Goal: Task Accomplishment & Management: Complete application form

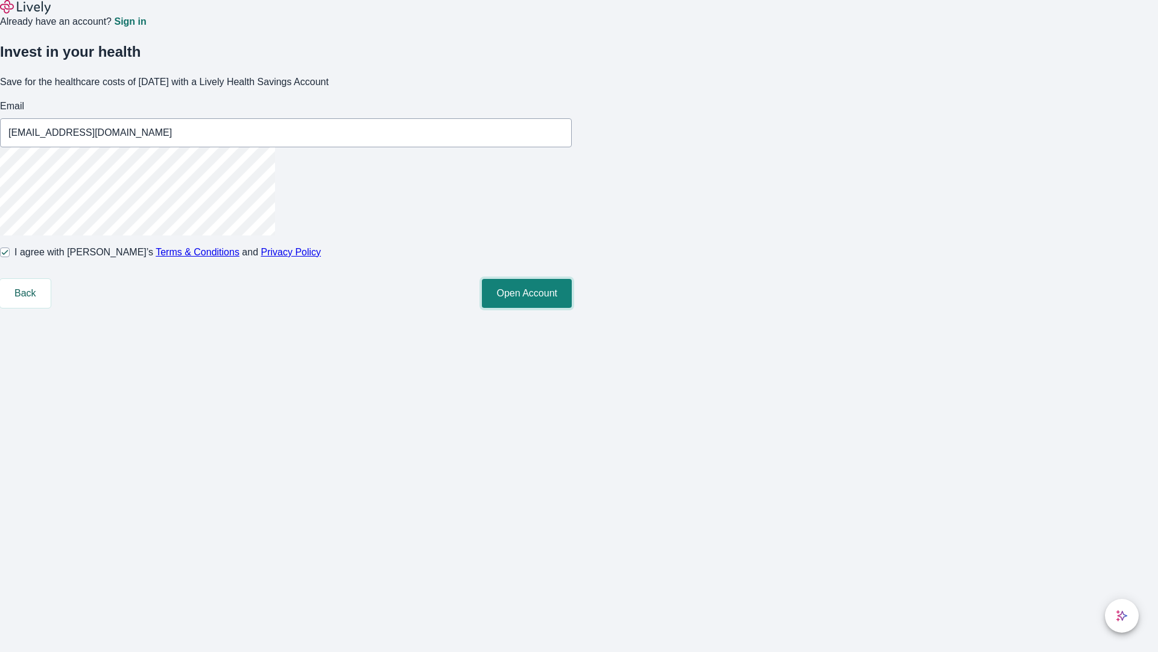
click at [572, 308] on button "Open Account" at bounding box center [527, 293] width 90 height 29
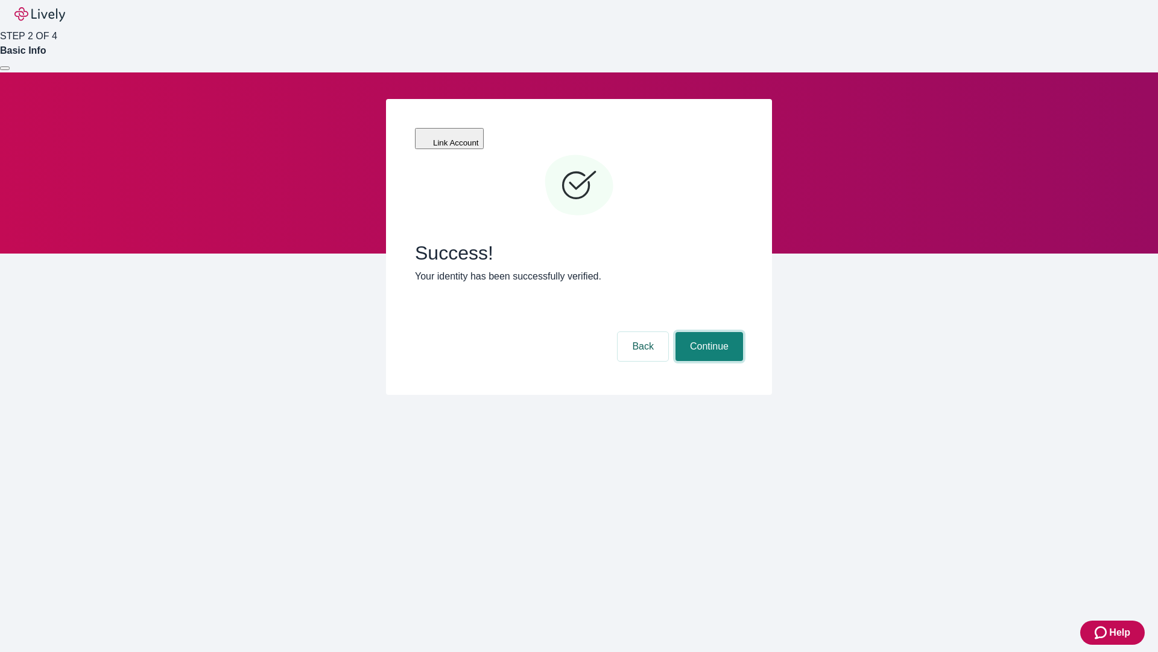
click at [731, 332] on button "Continue" at bounding box center [710, 346] width 68 height 29
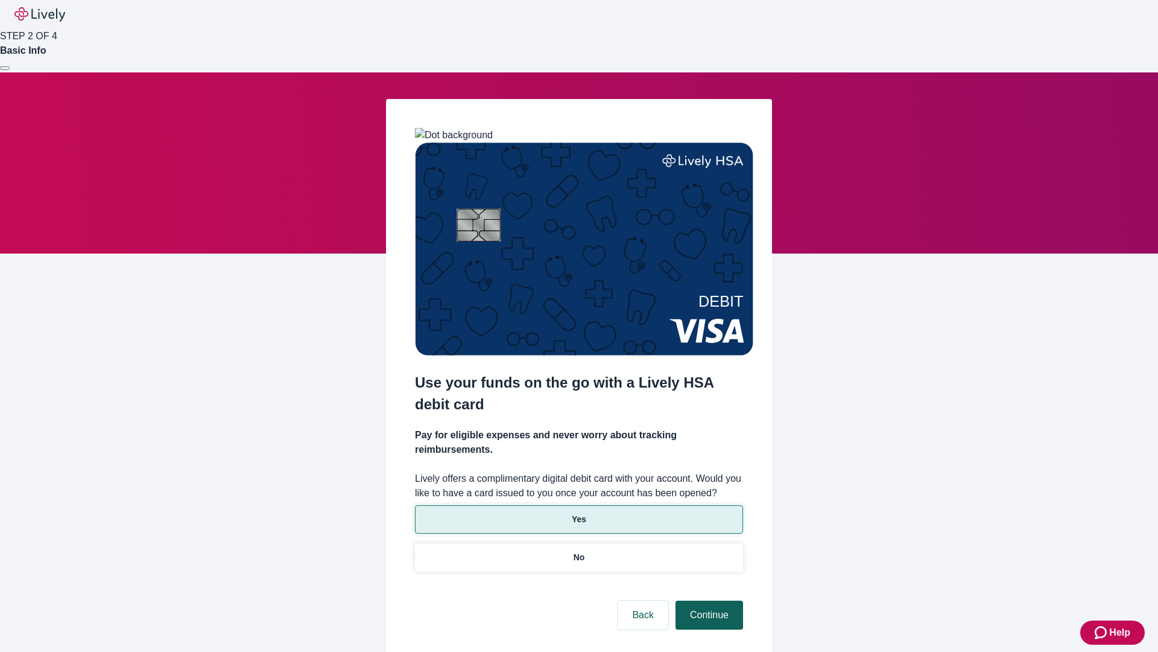
click at [579, 513] on p "Yes" at bounding box center [579, 519] width 14 height 13
click at [708, 600] on button "Continue" at bounding box center [710, 614] width 68 height 29
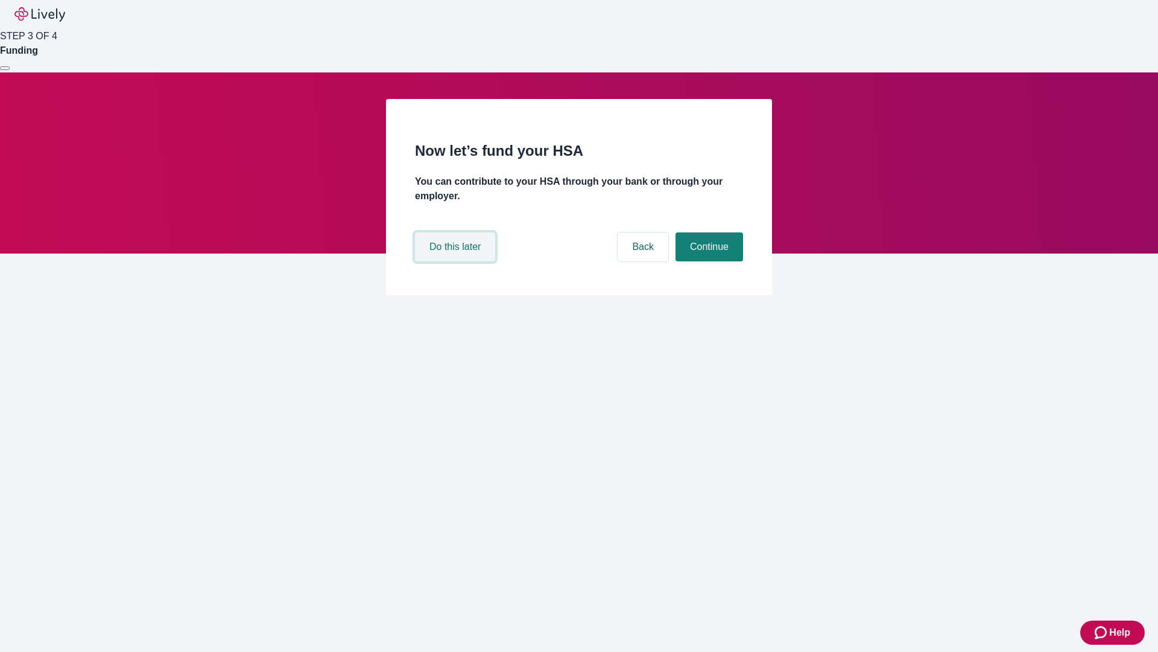
click at [457, 261] on button "Do this later" at bounding box center [455, 246] width 80 height 29
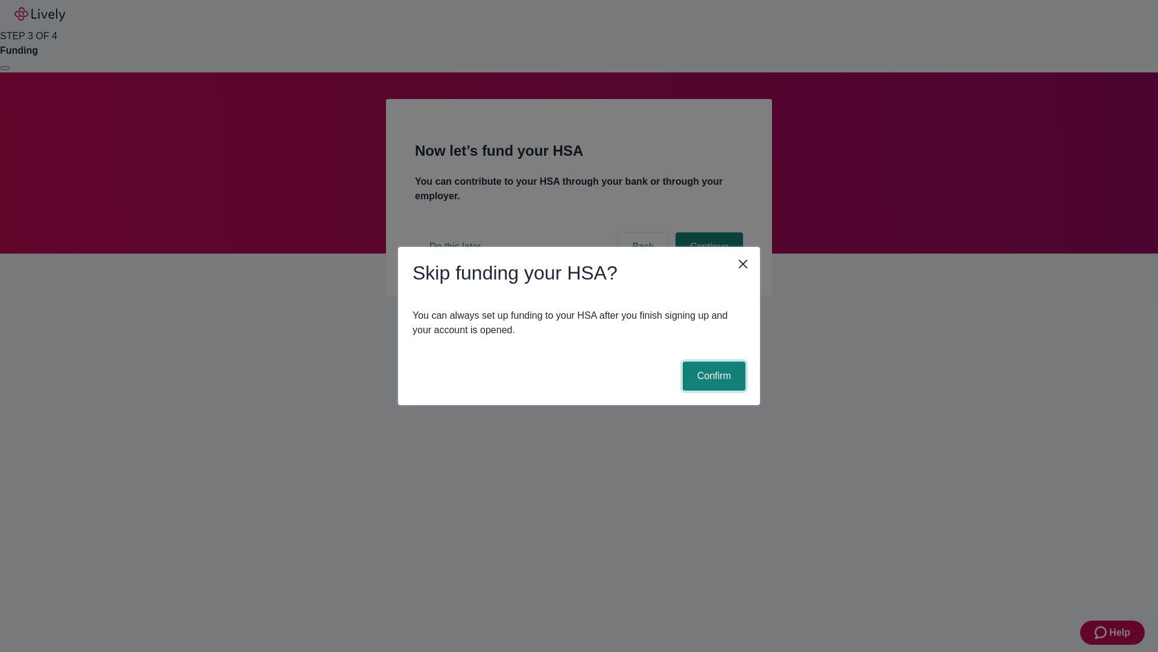
click at [713, 376] on button "Confirm" at bounding box center [714, 375] width 63 height 29
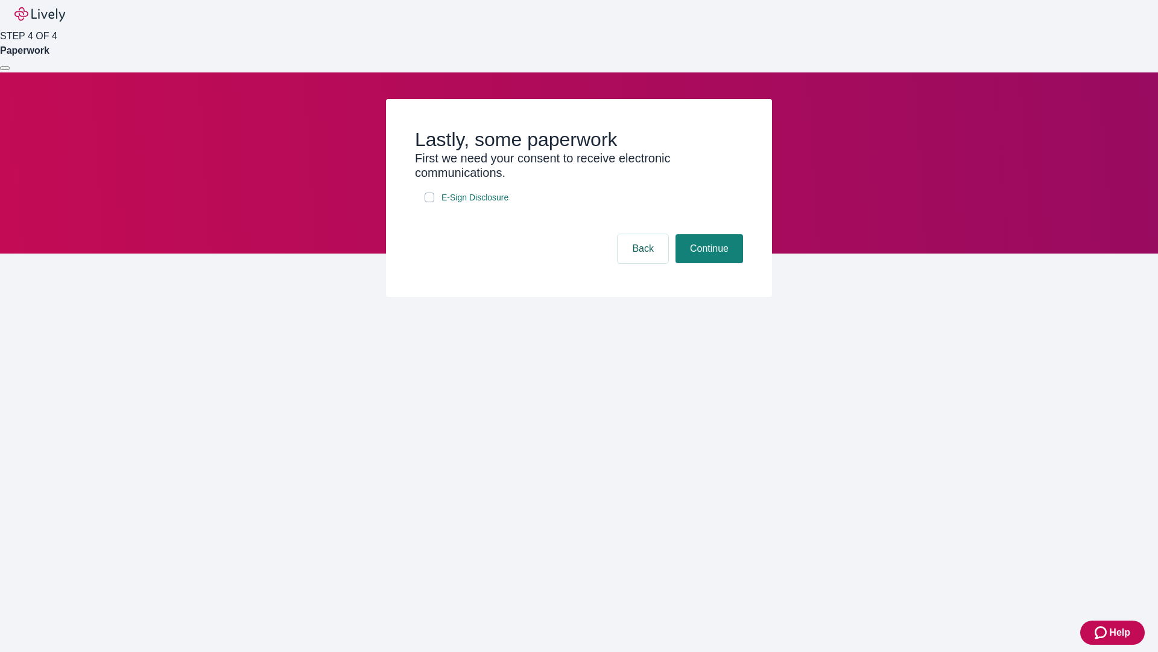
click at [430, 202] on input "E-Sign Disclosure" at bounding box center [430, 197] width 10 height 10
checkbox input "true"
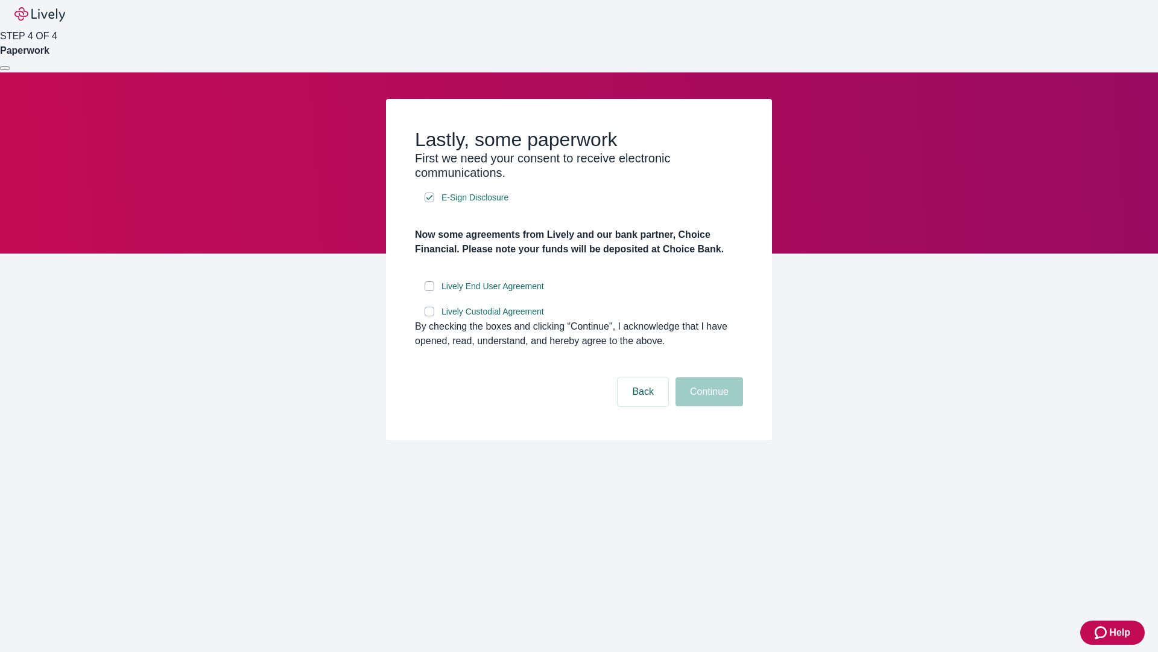
click at [430, 291] on input "Lively End User Agreement" at bounding box center [430, 286] width 10 height 10
checkbox input "true"
click at [430, 316] on input "Lively Custodial Agreement" at bounding box center [430, 312] width 10 height 10
checkbox input "true"
click at [708, 406] on button "Continue" at bounding box center [710, 391] width 68 height 29
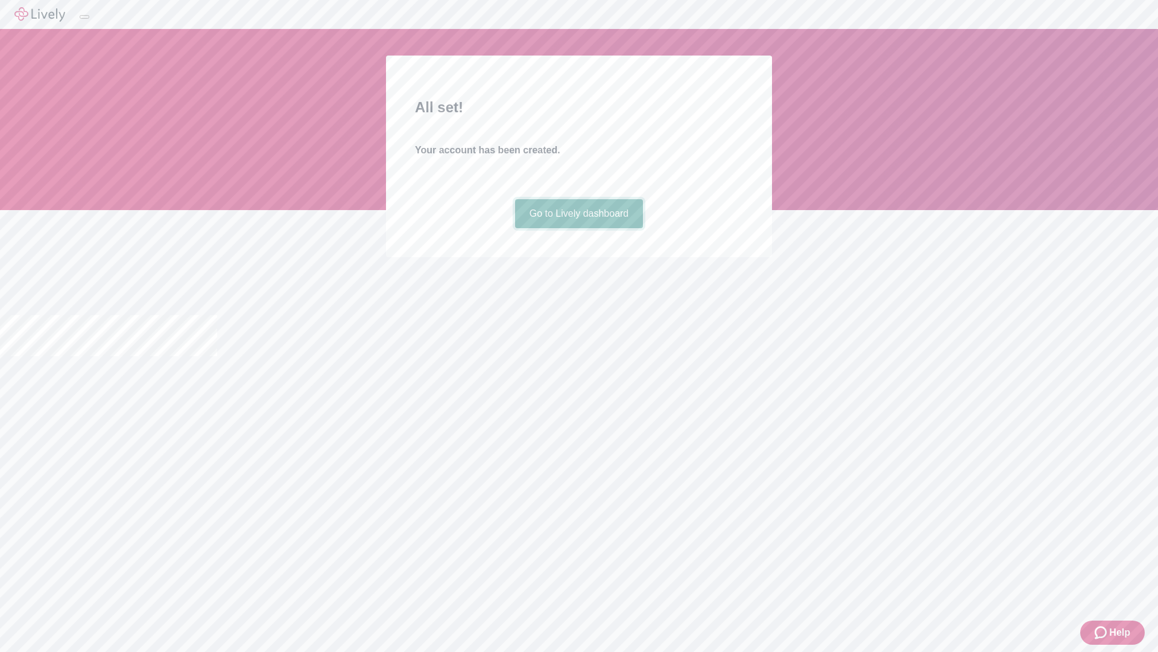
click at [579, 228] on link "Go to Lively dashboard" at bounding box center [579, 213] width 129 height 29
